Goal: Task Accomplishment & Management: Use online tool/utility

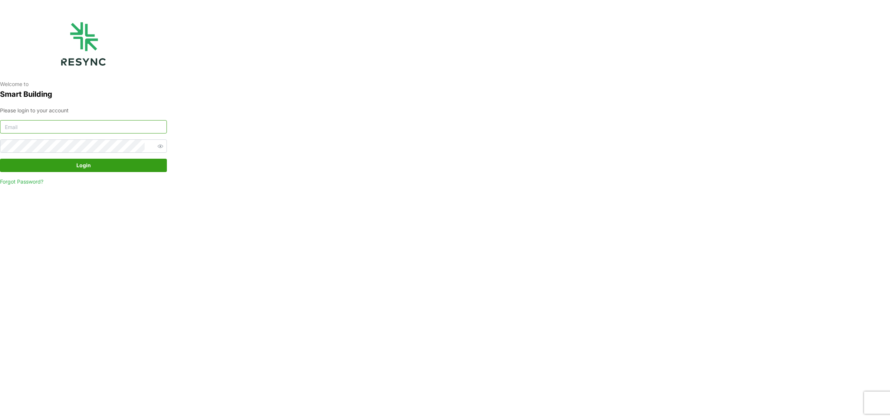
click at [74, 125] on input at bounding box center [83, 126] width 167 height 13
type input "kevin.wijaya@bsigroup.id"
click at [0, 159] on button "Login" at bounding box center [83, 165] width 167 height 13
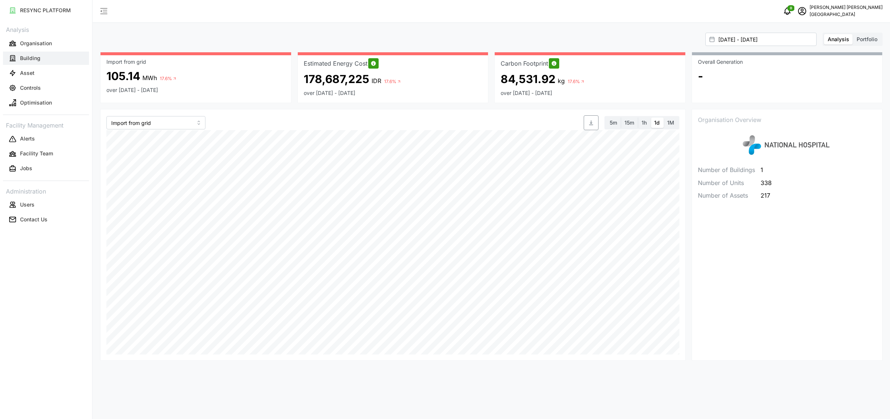
click at [33, 64] on button "Building" at bounding box center [46, 58] width 86 height 13
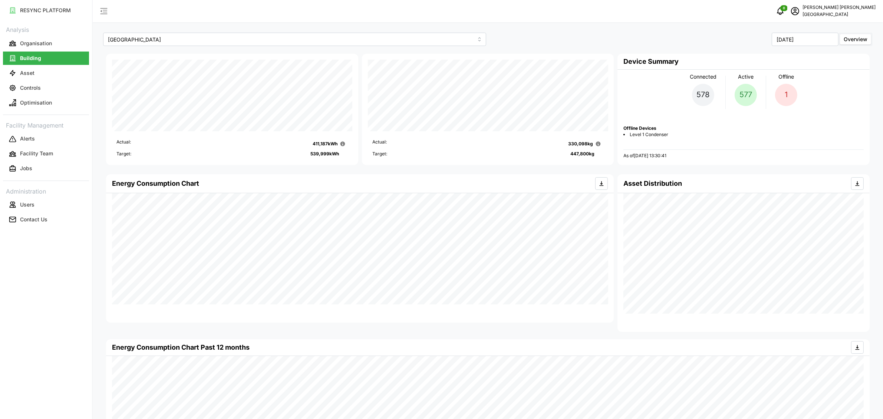
scroll to position [61, 0]
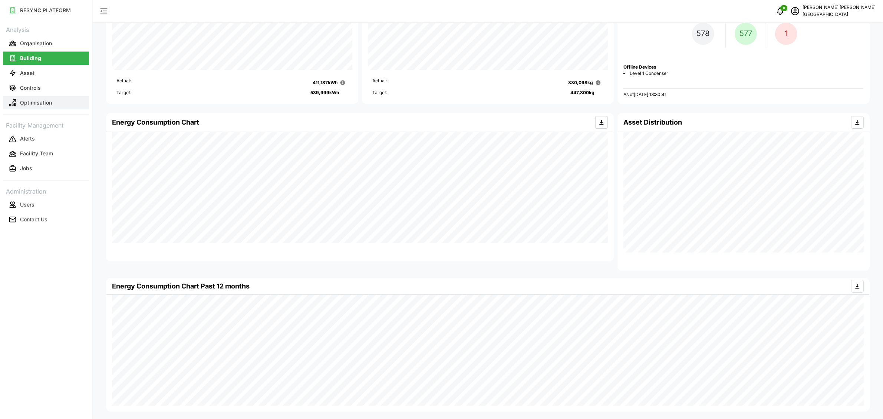
click at [47, 109] on button "Optimisation" at bounding box center [46, 102] width 86 height 13
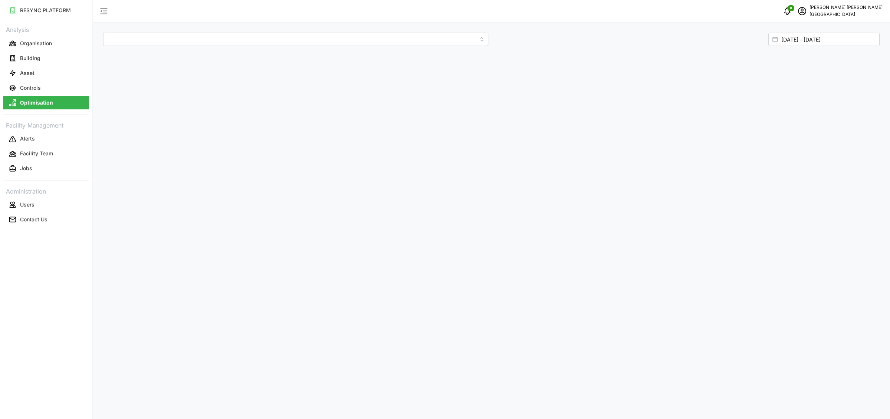
type input "[GEOGRAPHIC_DATA]"
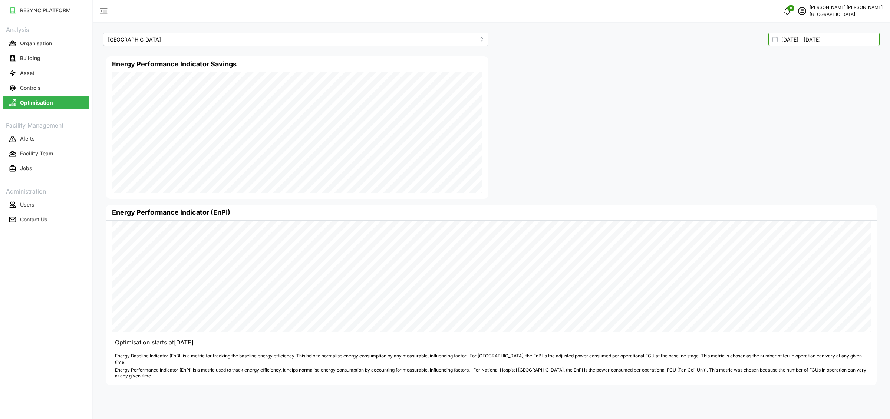
click at [821, 42] on input "[DATE] - [DATE]" at bounding box center [823, 39] width 111 height 13
click at [620, 86] on icon "button" at bounding box center [622, 86] width 6 height 6
click at [811, 114] on button "1" at bounding box center [806, 113] width 13 height 13
type input "[DATE] - [DATE]"
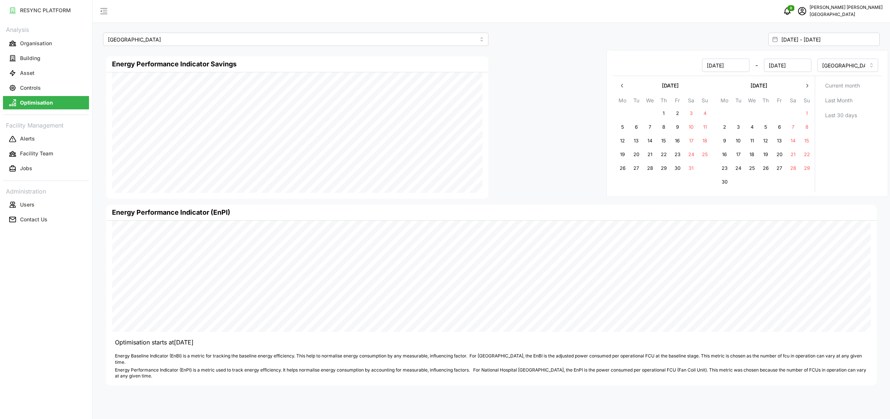
type input "[DATE]"
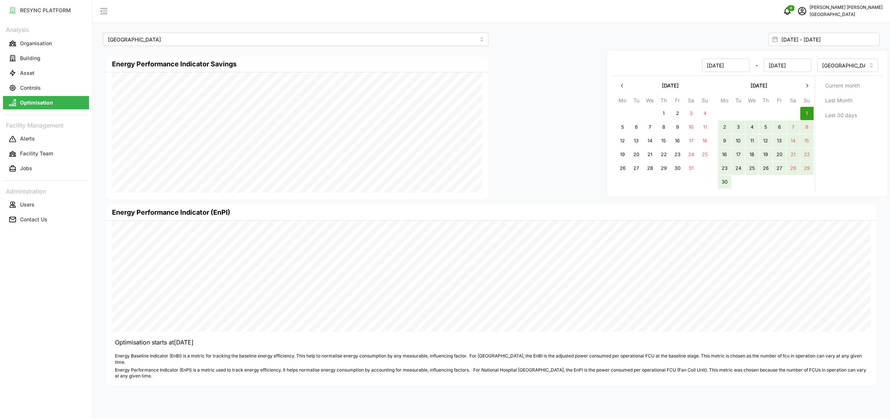
click at [722, 184] on button "30" at bounding box center [724, 182] width 13 height 13
type input "[DATE] - [DATE]"
type input "[DATE]"
click at [530, 111] on div at bounding box center [685, 127] width 388 height 148
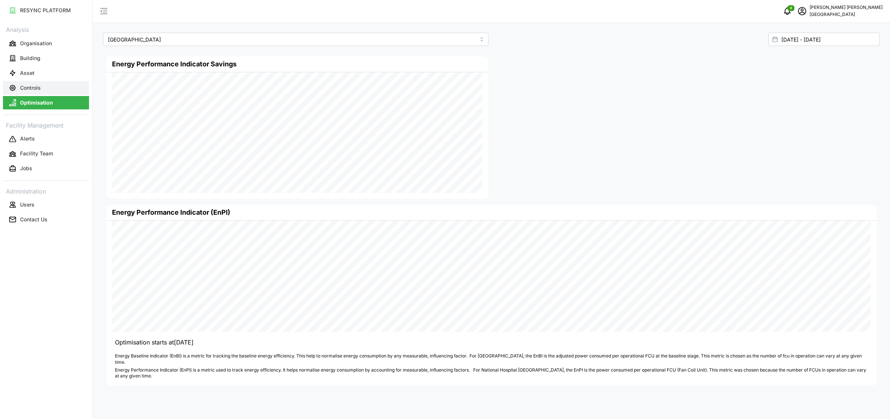
click at [25, 88] on p "Controls" at bounding box center [30, 87] width 21 height 7
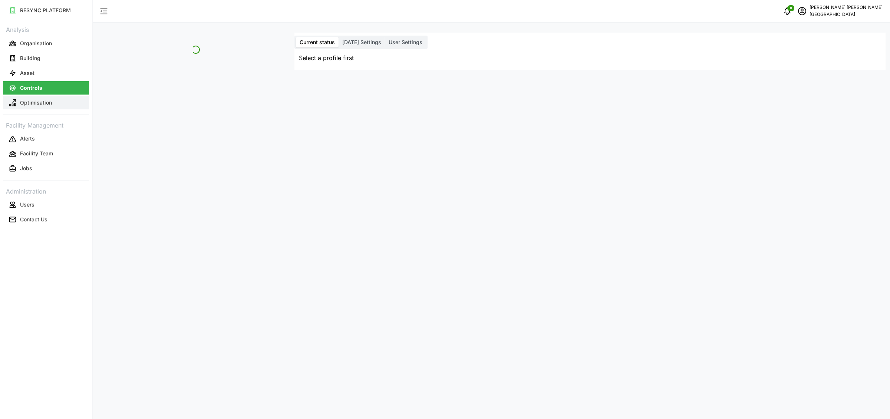
click at [29, 107] on button "Optimisation" at bounding box center [46, 102] width 86 height 13
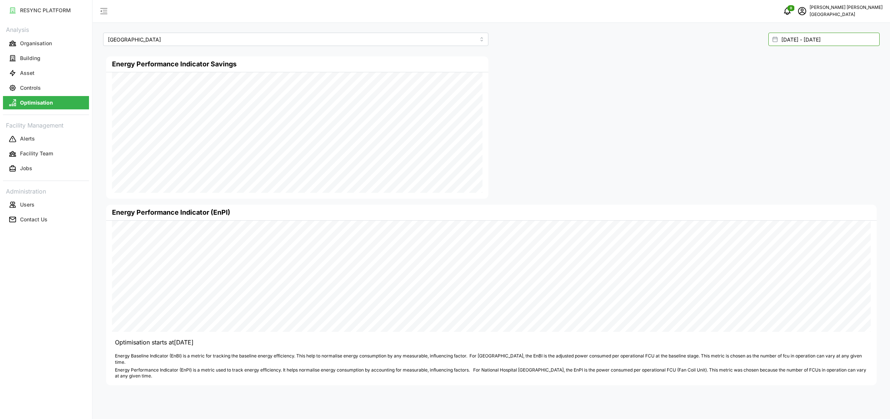
click at [854, 37] on input "[DATE] - [DATE]" at bounding box center [823, 39] width 111 height 13
click at [619, 83] on icon "button" at bounding box center [622, 86] width 6 height 6
click at [619, 86] on icon "button" at bounding box center [622, 86] width 6 height 6
click at [807, 116] on button "1" at bounding box center [806, 113] width 13 height 13
type input "[DATE] - [DATE]"
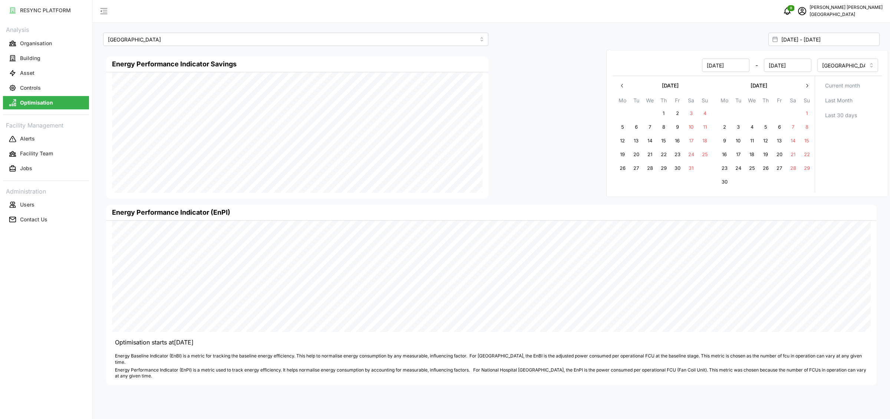
type input "[DATE]"
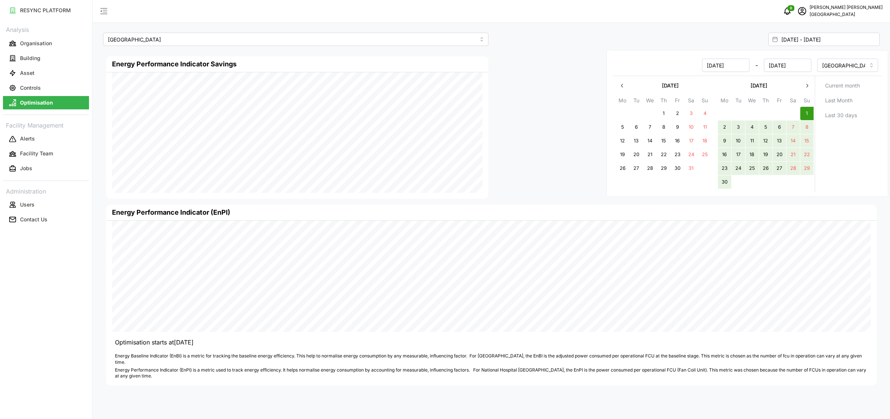
click at [726, 182] on button "30" at bounding box center [724, 182] width 13 height 13
type input "[DATE] - [DATE]"
type input "[DATE]"
click at [501, 150] on div at bounding box center [685, 127] width 388 height 148
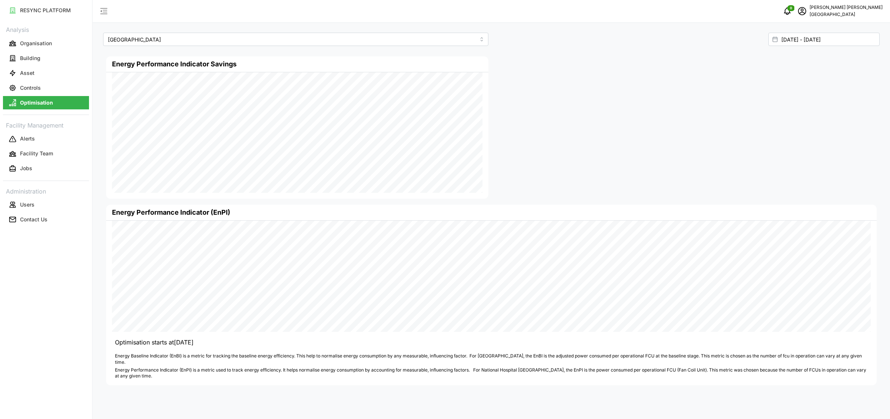
click at [619, 134] on div at bounding box center [685, 127] width 388 height 148
click at [536, 147] on div at bounding box center [685, 127] width 388 height 148
click at [789, 34] on input "[DATE] - [DATE]" at bounding box center [823, 39] width 111 height 13
click at [617, 84] on button "button" at bounding box center [621, 85] width 13 height 13
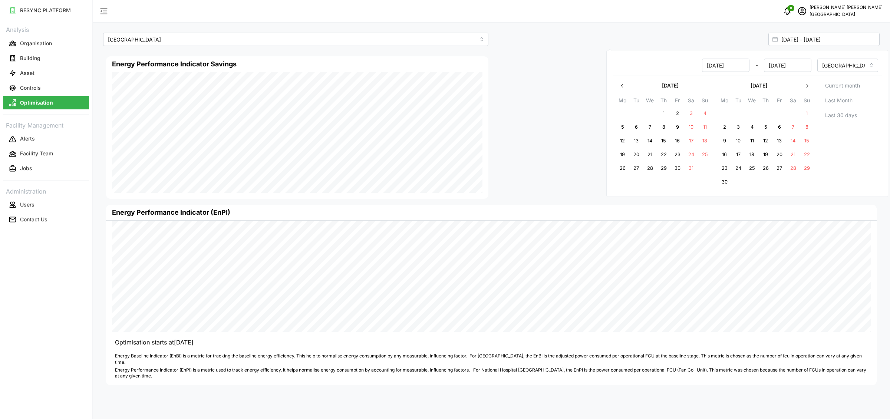
click at [806, 85] on icon "button" at bounding box center [807, 86] width 6 height 6
click at [636, 110] on button "1" at bounding box center [635, 113] width 13 height 13
type input "[DATE] - [DATE]"
type input "[DATE]"
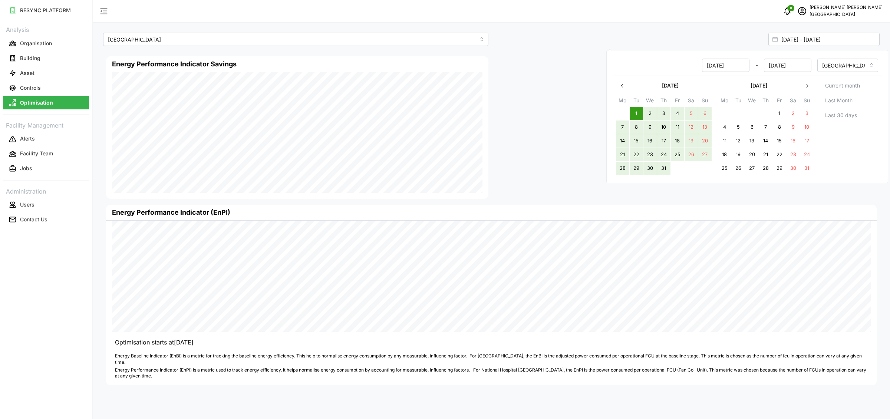
click at [669, 172] on button "31" at bounding box center [663, 168] width 13 height 13
type input "[DATE] - [DATE]"
type input "[DATE]"
click at [583, 117] on div at bounding box center [685, 127] width 388 height 148
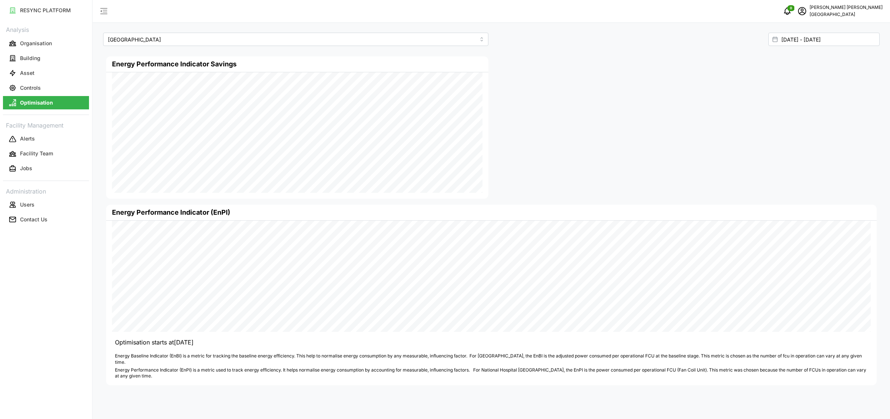
drag, startPoint x: 825, startPoint y: 58, endPoint x: 814, endPoint y: 50, distance: 13.9
click at [825, 58] on div at bounding box center [685, 127] width 388 height 148
click at [809, 42] on input "[DATE] - [DATE]" at bounding box center [823, 39] width 111 height 13
click at [614, 86] on div "[DATE] Mo Tu We Th Fr Sa Su 1 2 3 4 5 6 7 8 9 10 11 12 13 14 15 16 17 18 19 20 …" at bounding box center [713, 127] width 202 height 102
click at [617, 86] on button "button" at bounding box center [621, 85] width 13 height 13
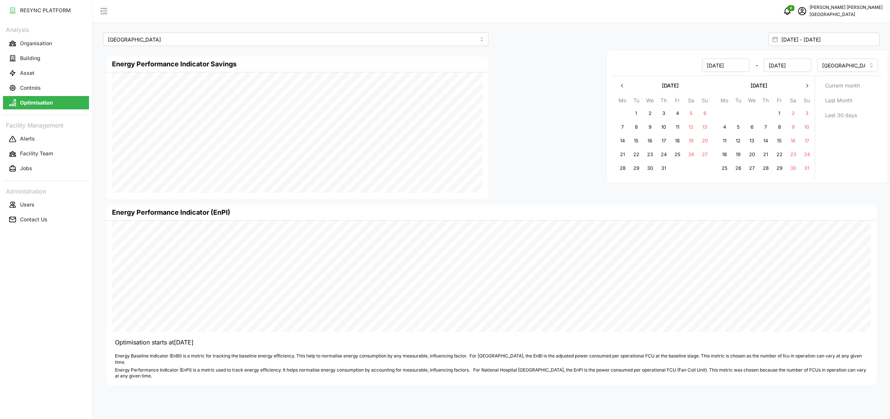
click at [766, 108] on td "31" at bounding box center [765, 114] width 14 height 14
click at [772, 110] on button "1" at bounding box center [778, 113] width 13 height 13
type input "[DATE] - [DATE]"
type input "[DATE]"
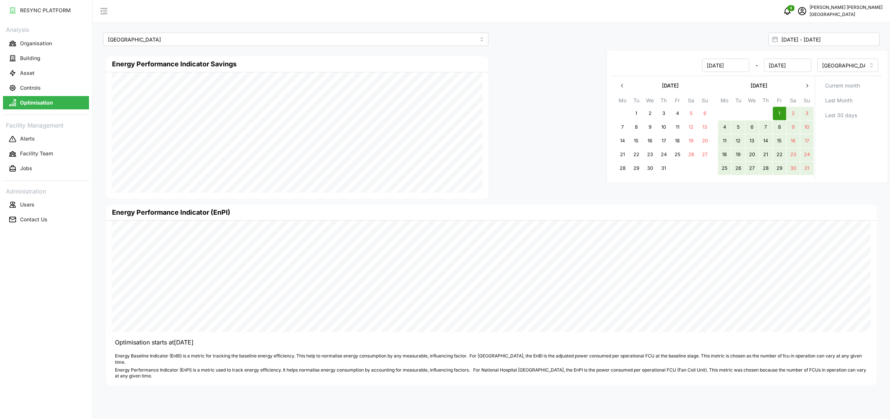
click at [804, 164] on button "31" at bounding box center [806, 168] width 13 height 13
type input "[DATE] - [DATE]"
type input "[DATE]"
click at [521, 70] on div at bounding box center [685, 127] width 388 height 148
